Goal: Navigation & Orientation: Understand site structure

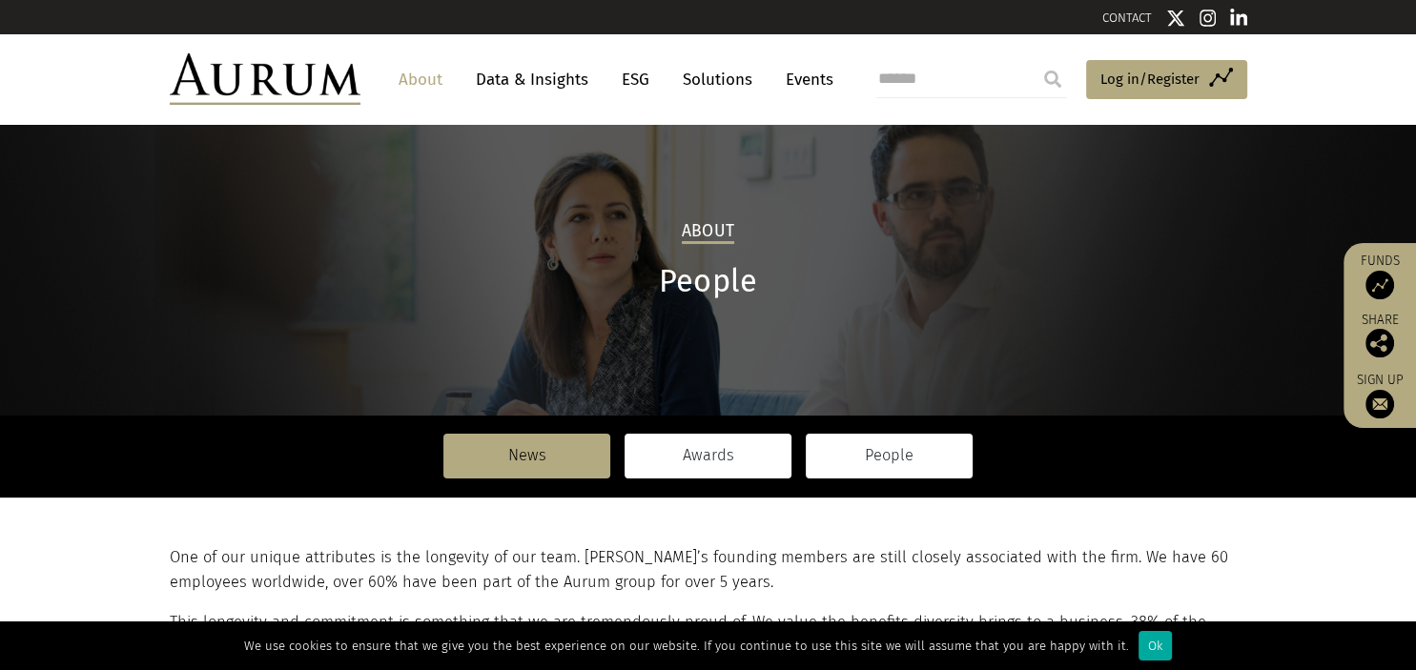
click at [708, 460] on link "Awards" at bounding box center [708, 456] width 167 height 44
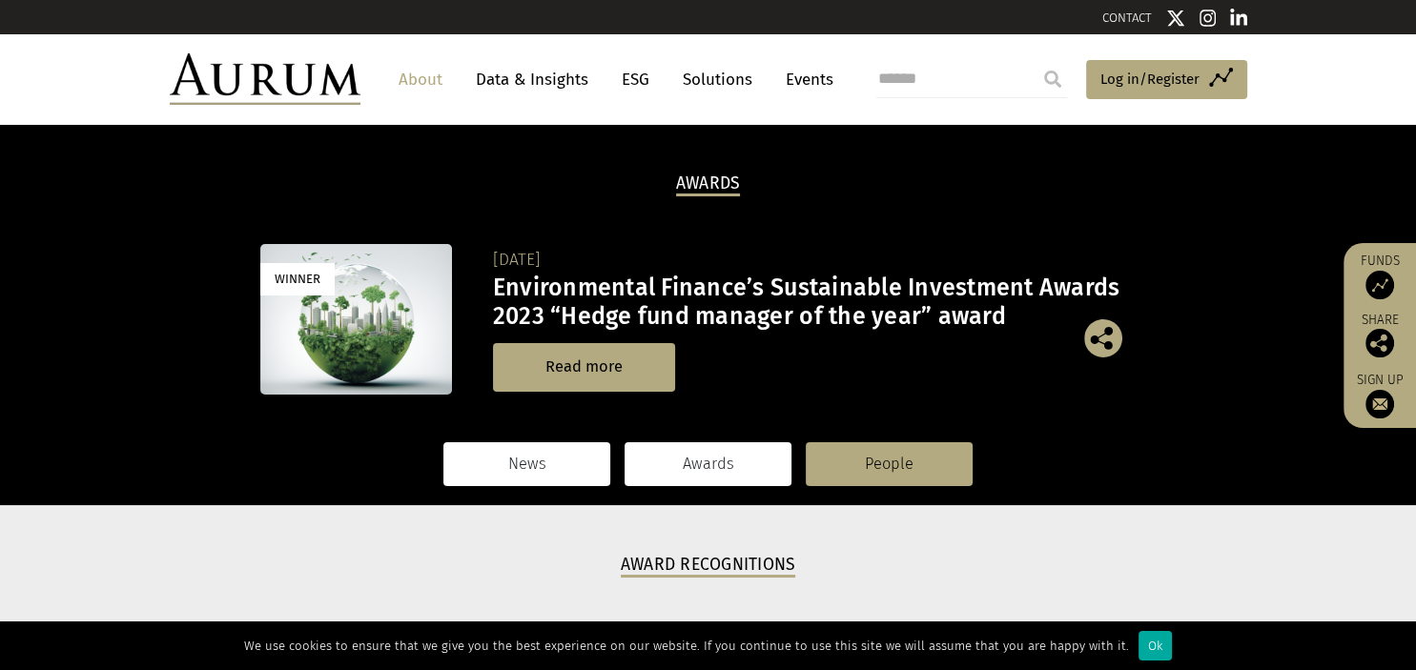
click at [522, 467] on link "News" at bounding box center [526, 464] width 167 height 44
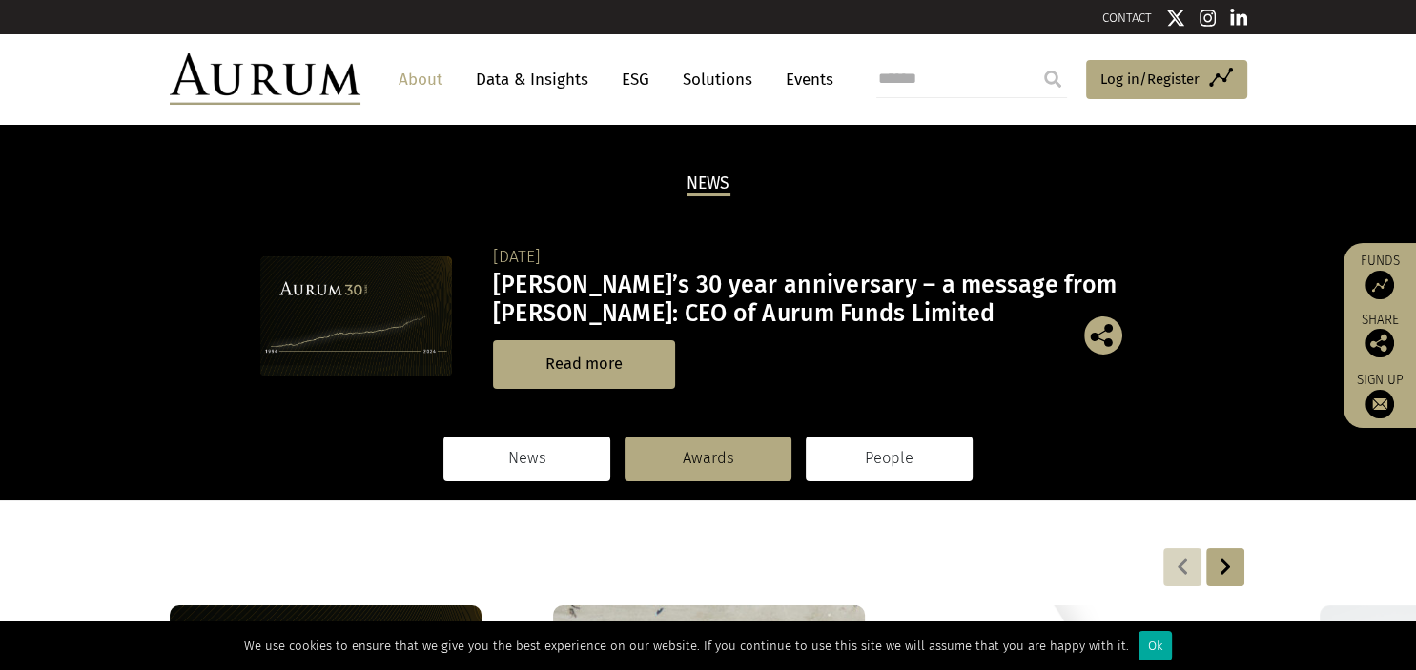
click at [858, 456] on link "People" at bounding box center [889, 459] width 167 height 44
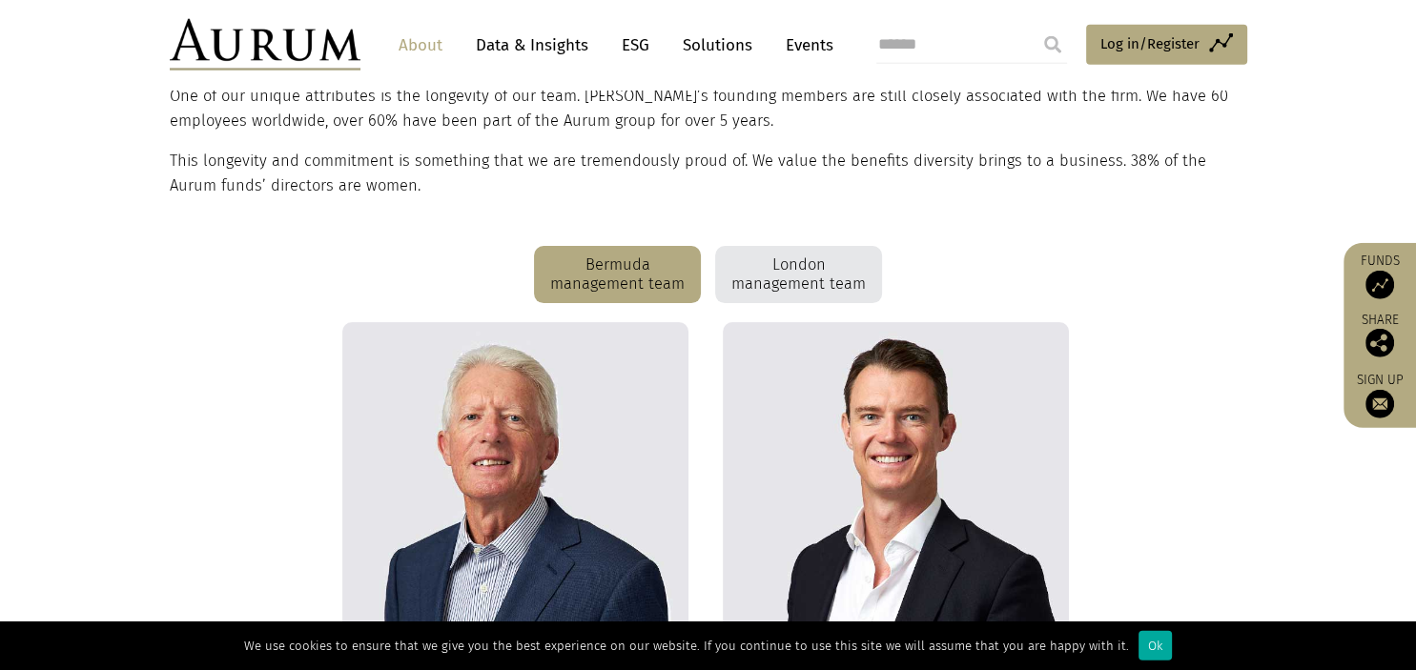
scroll to position [493, 0]
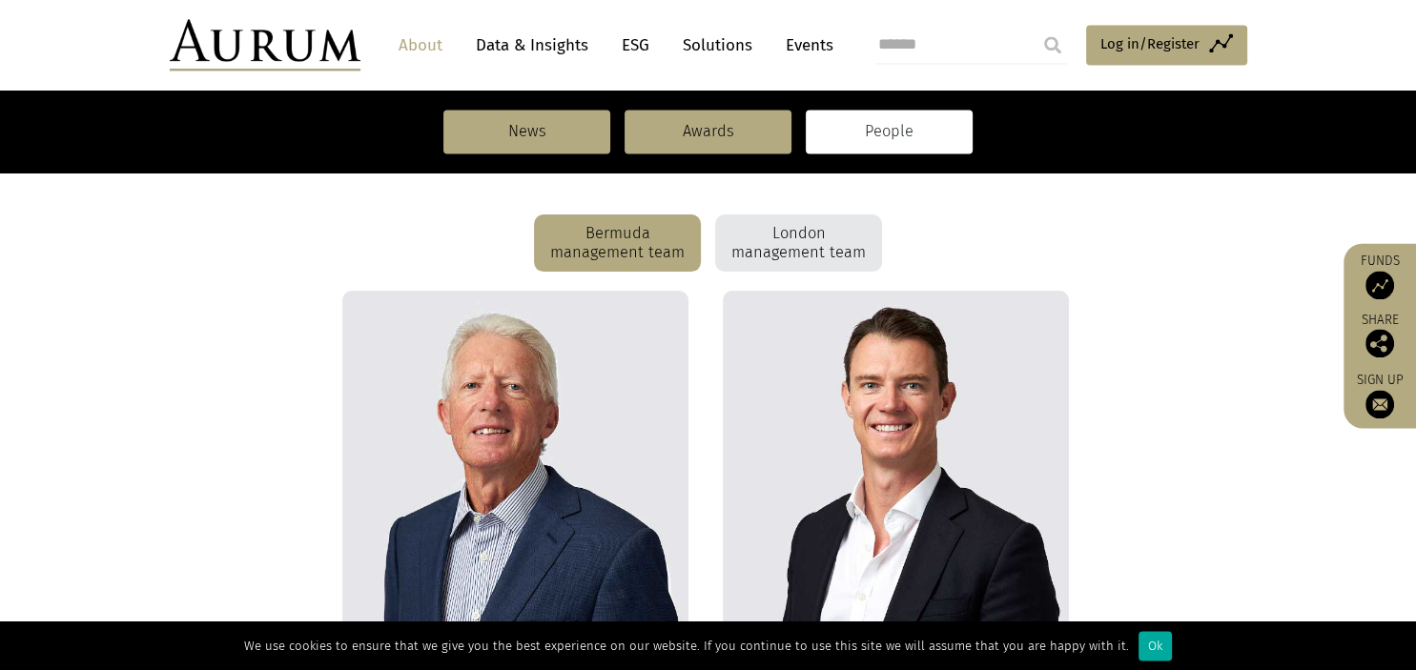
click at [771, 253] on div "London management team" at bounding box center [798, 243] width 167 height 57
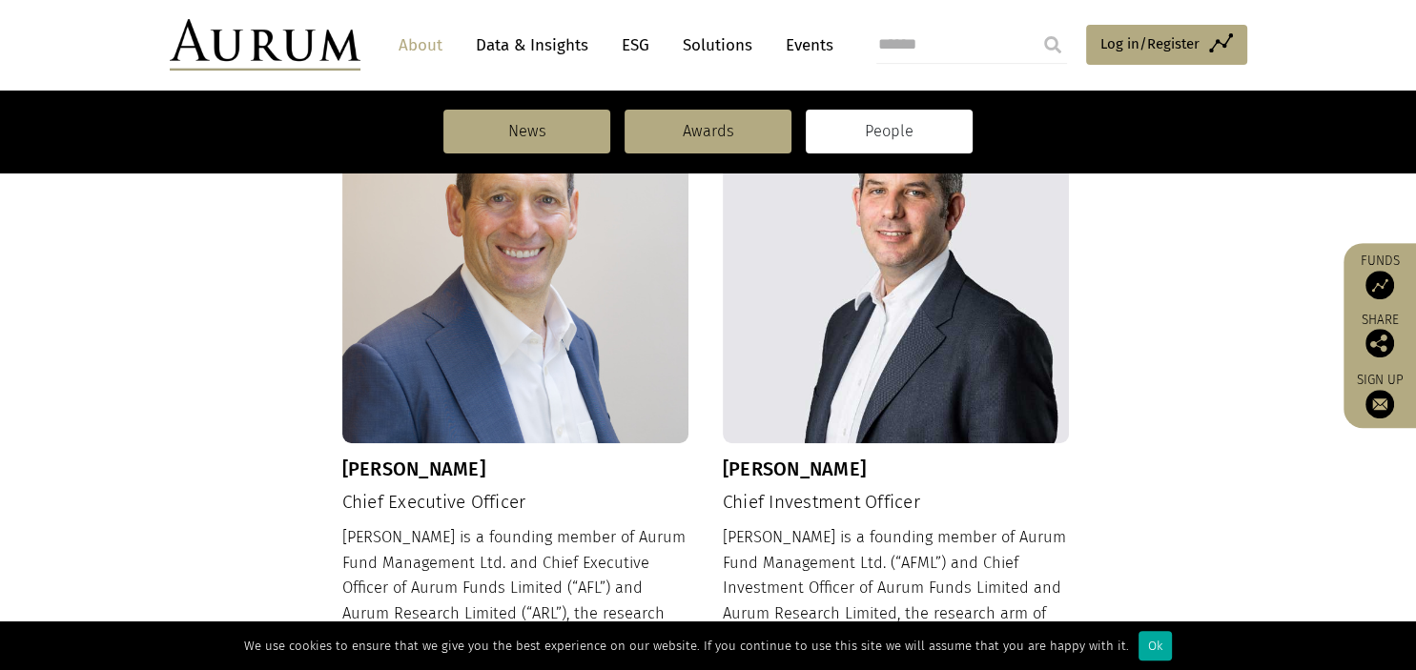
scroll to position [330, 0]
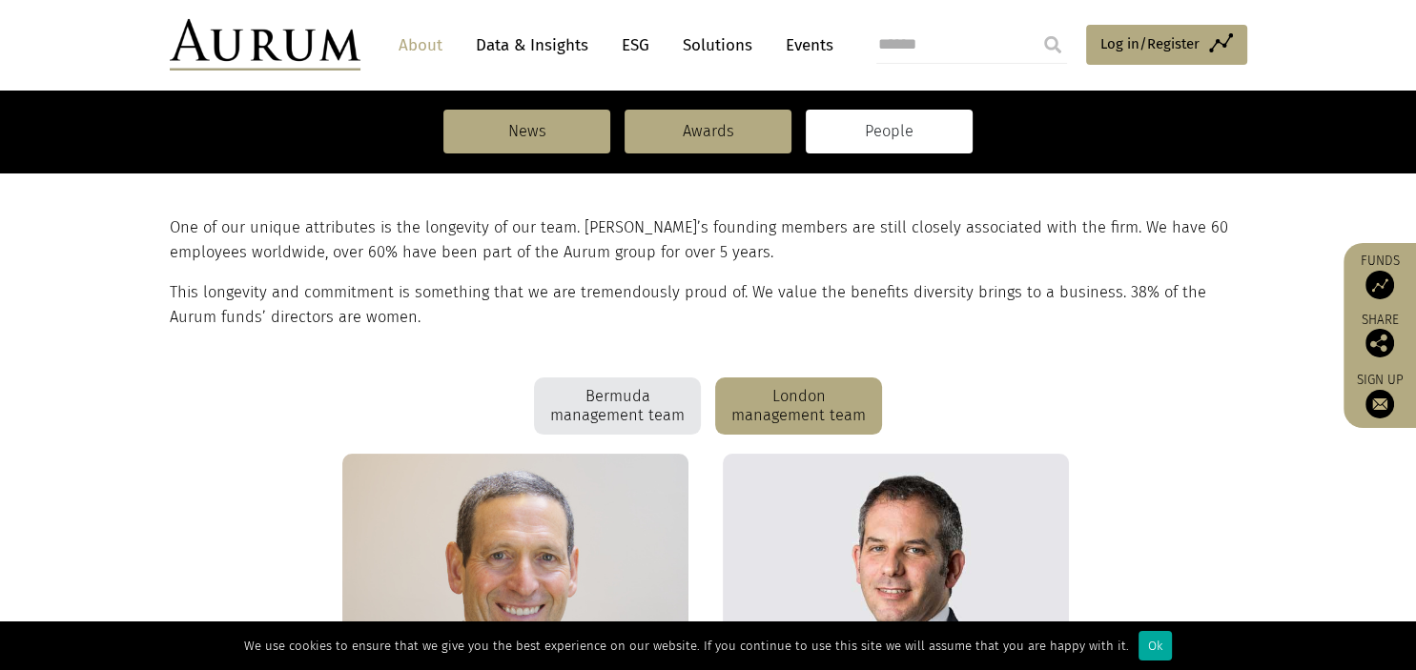
click at [608, 392] on div "Bermuda management team" at bounding box center [617, 406] width 167 height 57
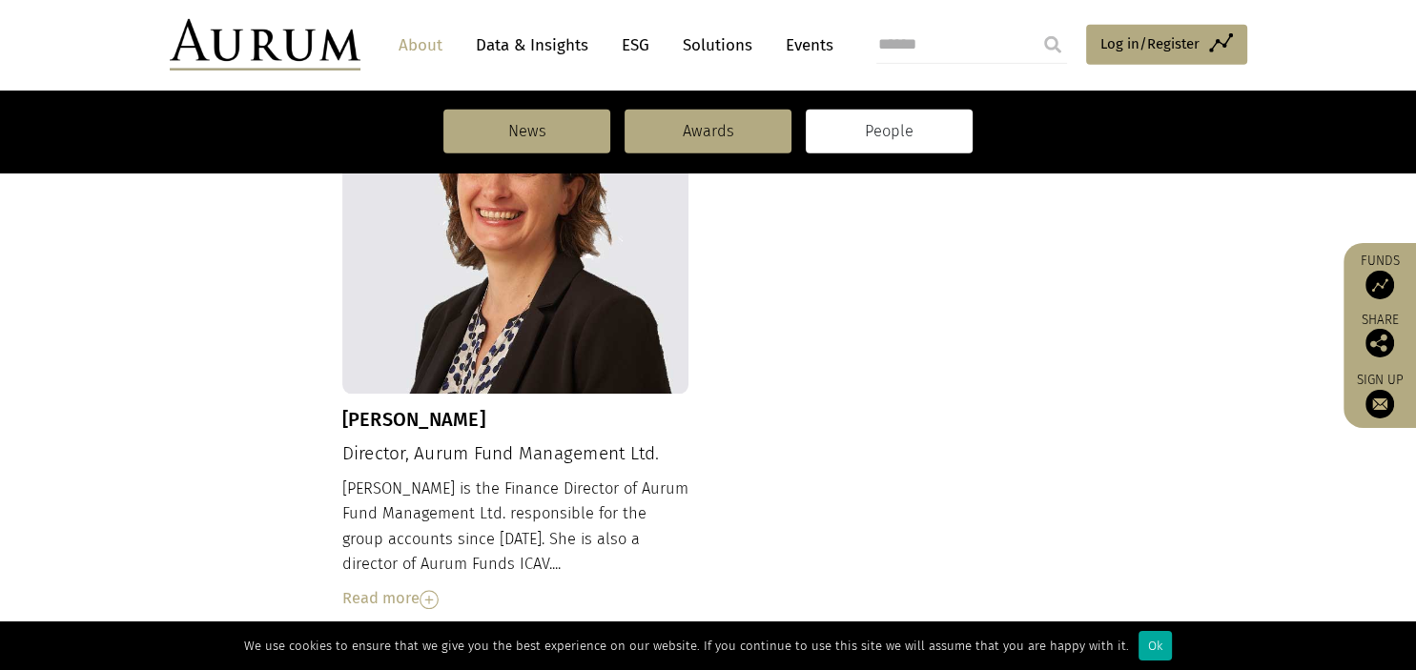
scroll to position [2269, 0]
